Goal: Task Accomplishment & Management: Complete application form

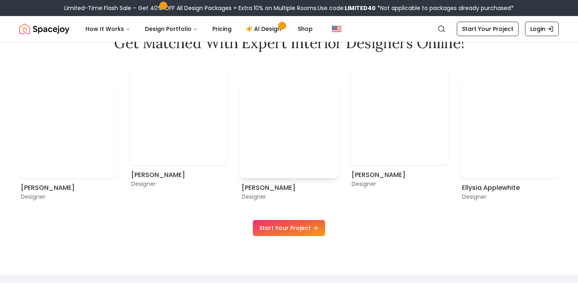
scroll to position [462, 0]
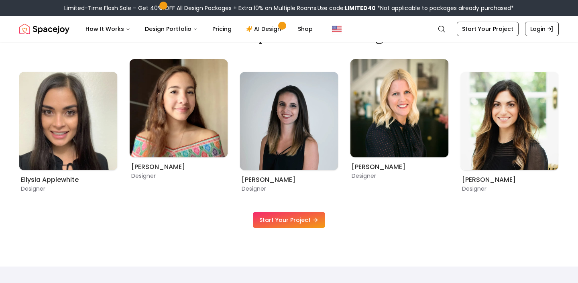
click at [303, 220] on link "Start Your Project" at bounding box center [289, 220] width 72 height 16
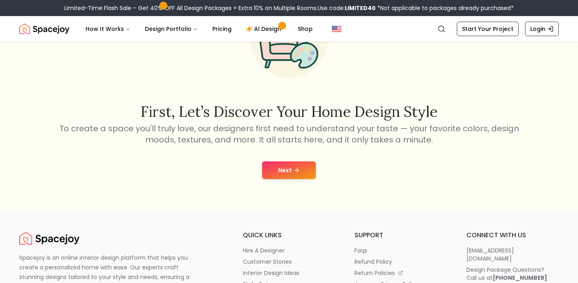
scroll to position [81, 0]
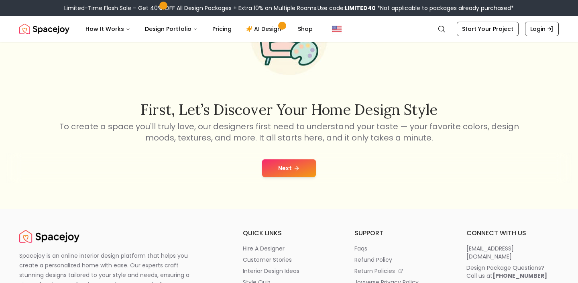
click at [293, 167] on icon at bounding box center [296, 168] width 6 height 6
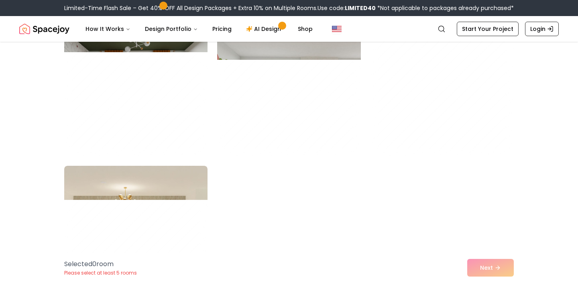
scroll to position [4501, 0]
